Goal: Use online tool/utility: Utilize a website feature to perform a specific function

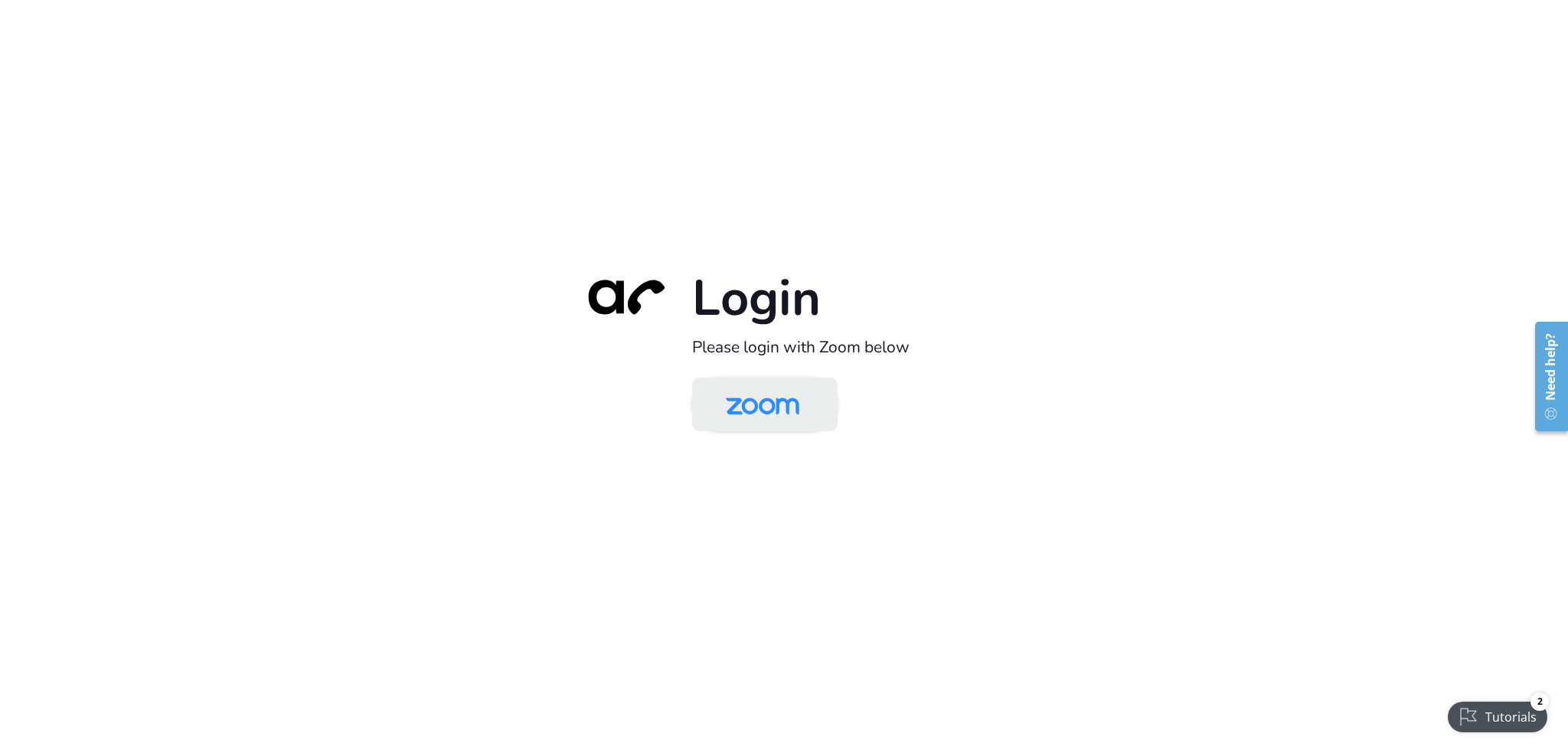
click at [764, 411] on img at bounding box center [762, 406] width 106 height 50
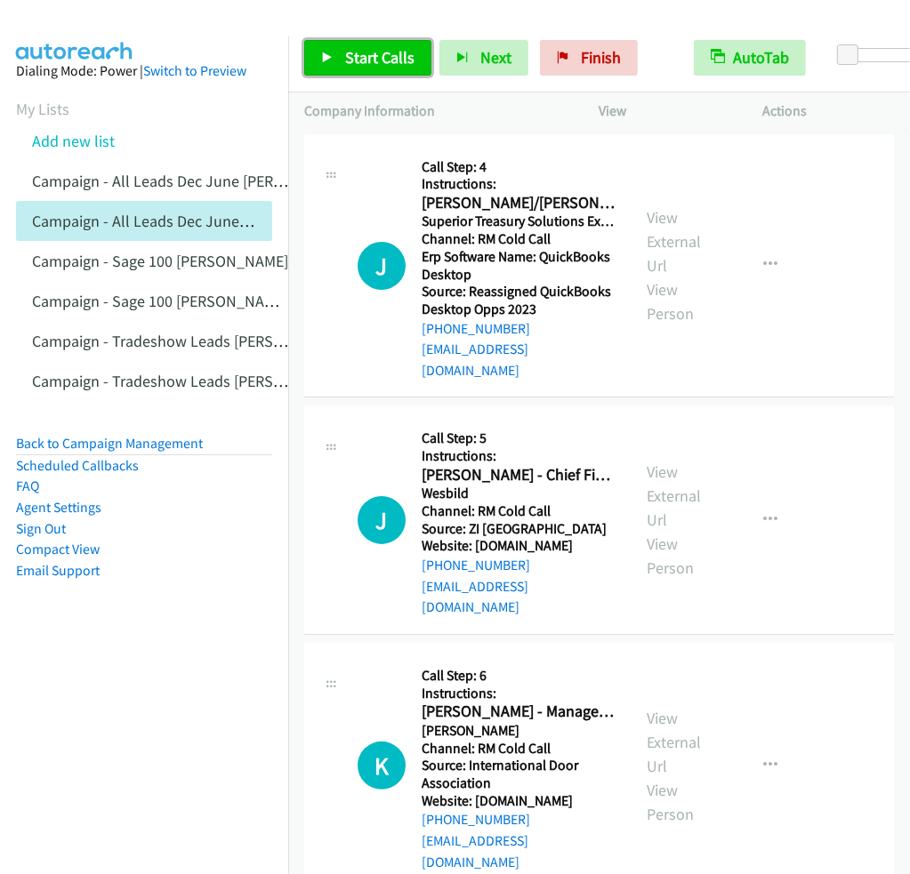
drag, startPoint x: 372, startPoint y: 57, endPoint x: 357, endPoint y: 54, distance: 14.5
click at [372, 57] on span "Start Calls" at bounding box center [379, 57] width 69 height 20
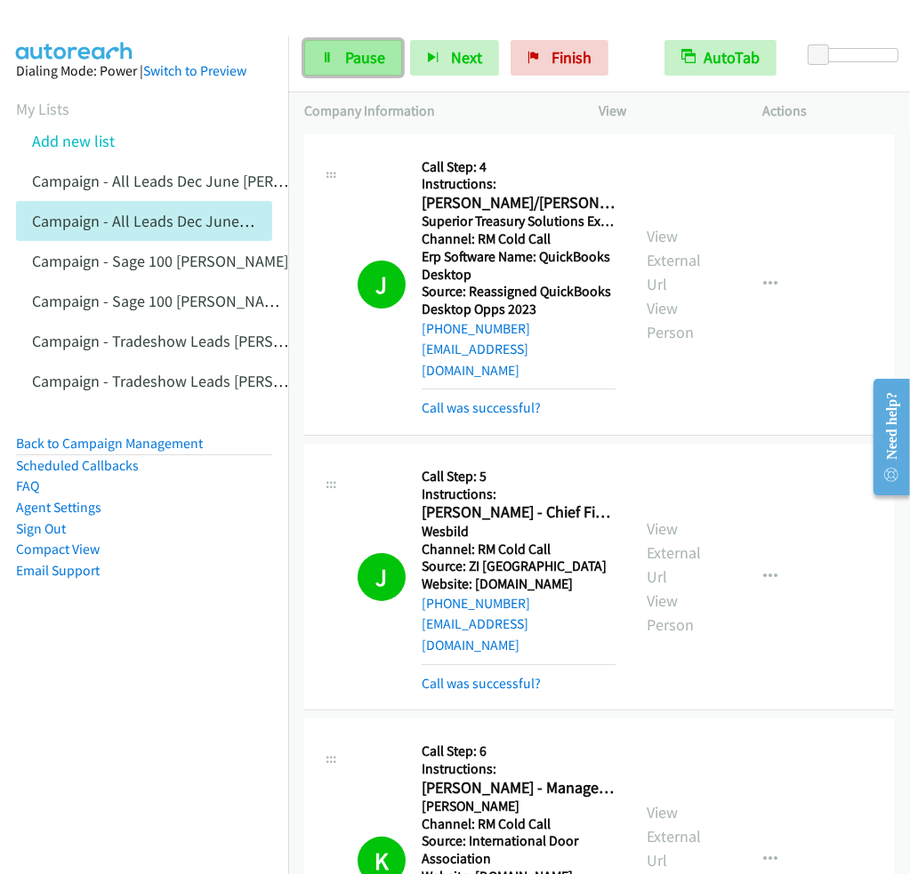
click at [335, 57] on link "Pause" at bounding box center [353, 58] width 98 height 36
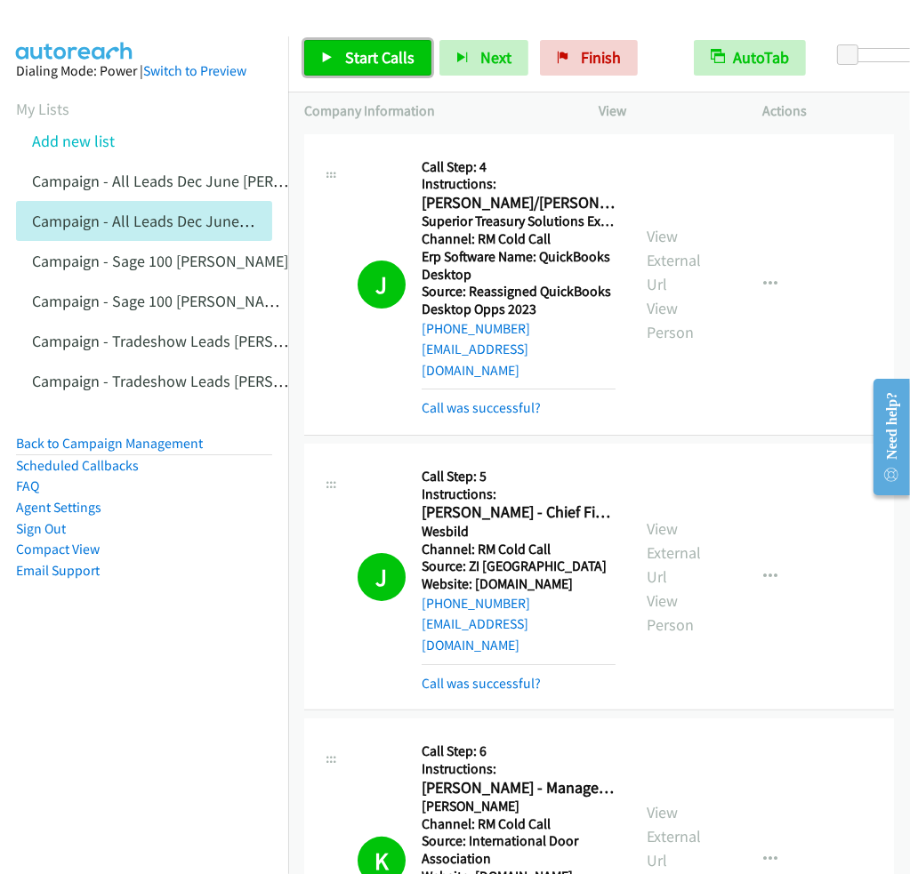
click at [350, 58] on span "Start Calls" at bounding box center [379, 57] width 69 height 20
